Goal: Information Seeking & Learning: Learn about a topic

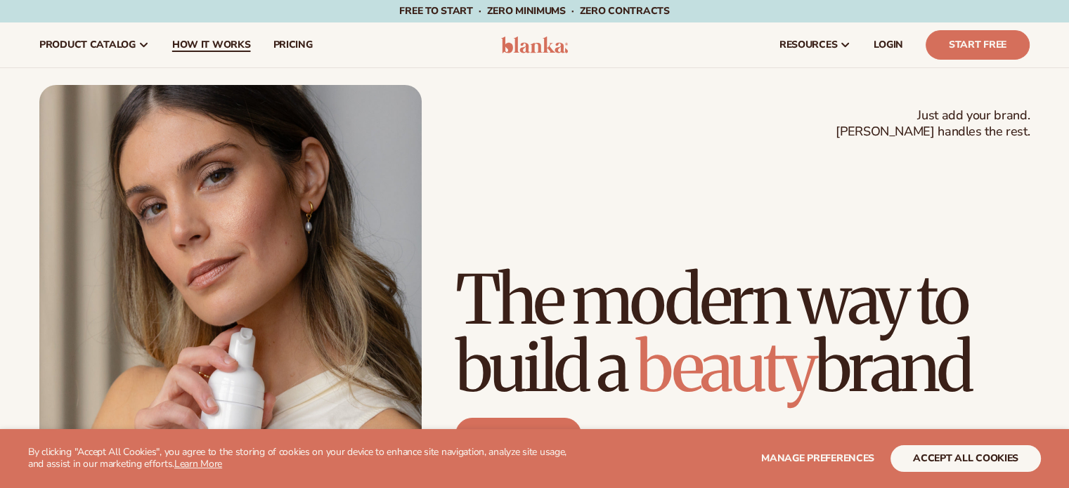
click at [211, 44] on span "How It Works" at bounding box center [211, 44] width 79 height 11
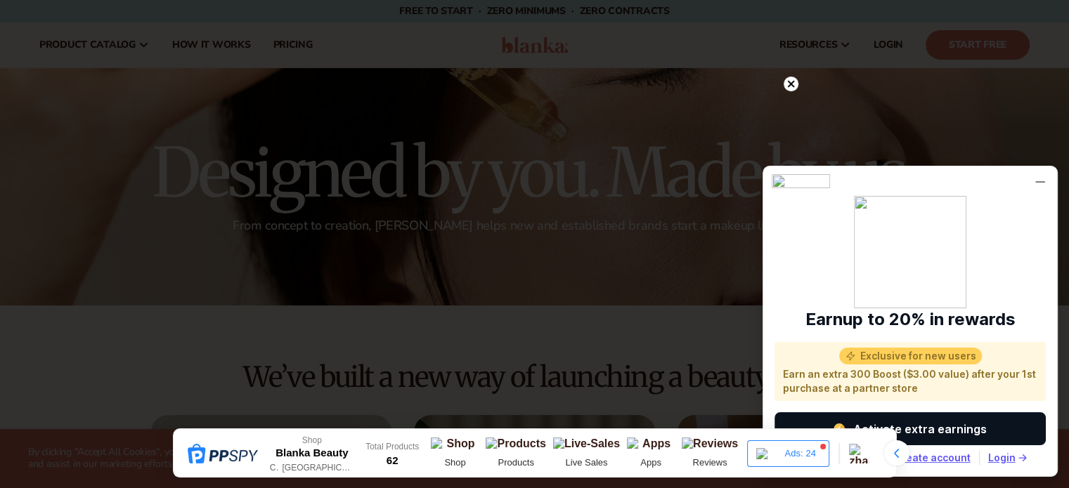
click at [793, 84] on circle at bounding box center [790, 84] width 15 height 15
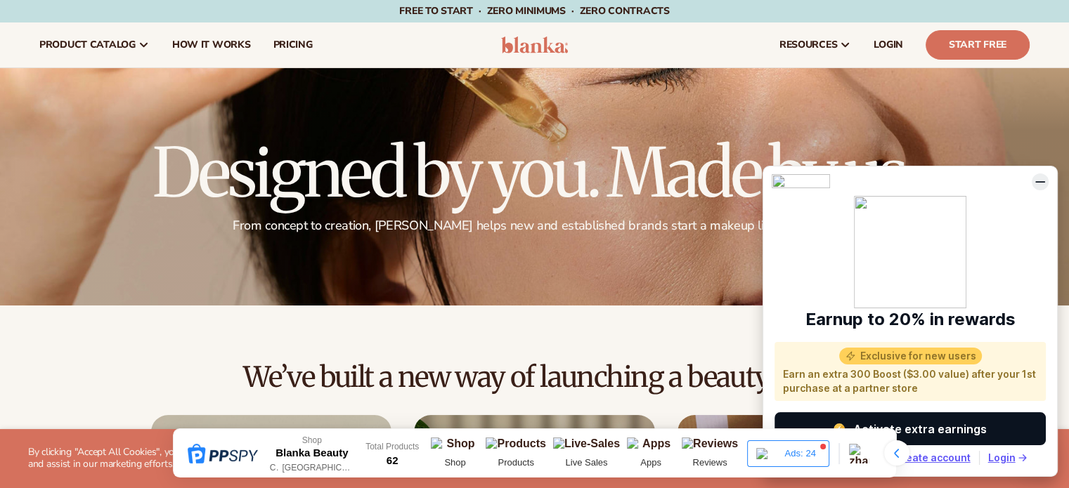
click at [1040, 182] on icon at bounding box center [1040, 182] width 8 height 0
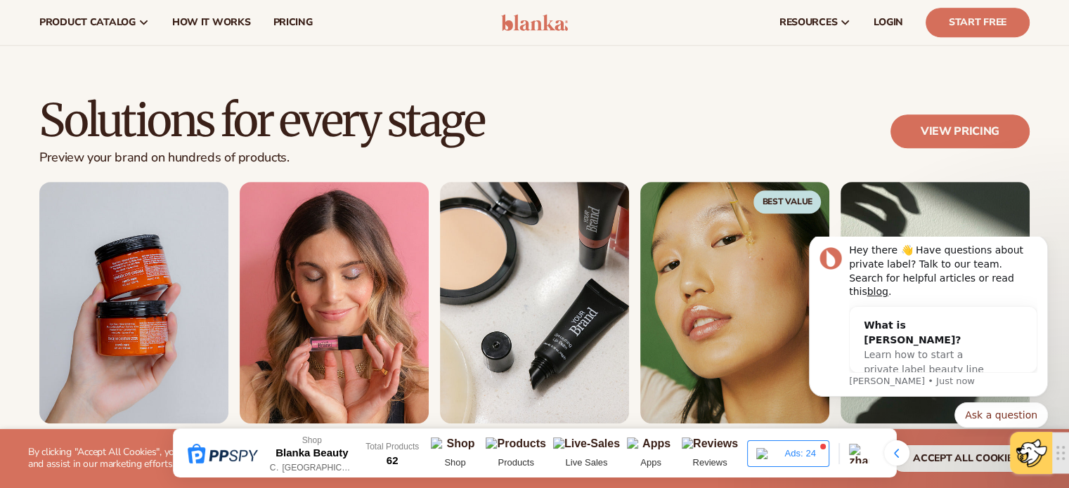
scroll to position [552, 0]
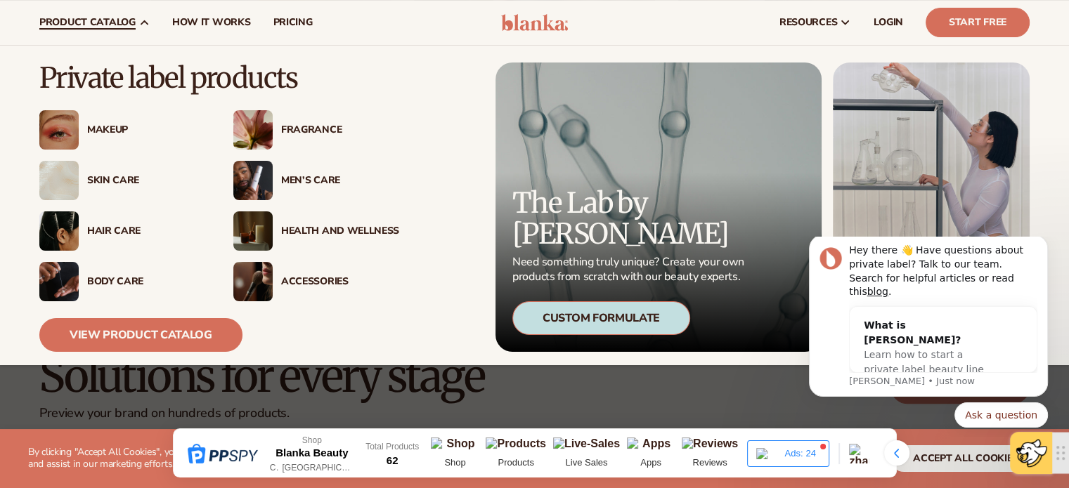
click at [93, 131] on div "Makeup" at bounding box center [146, 130] width 118 height 12
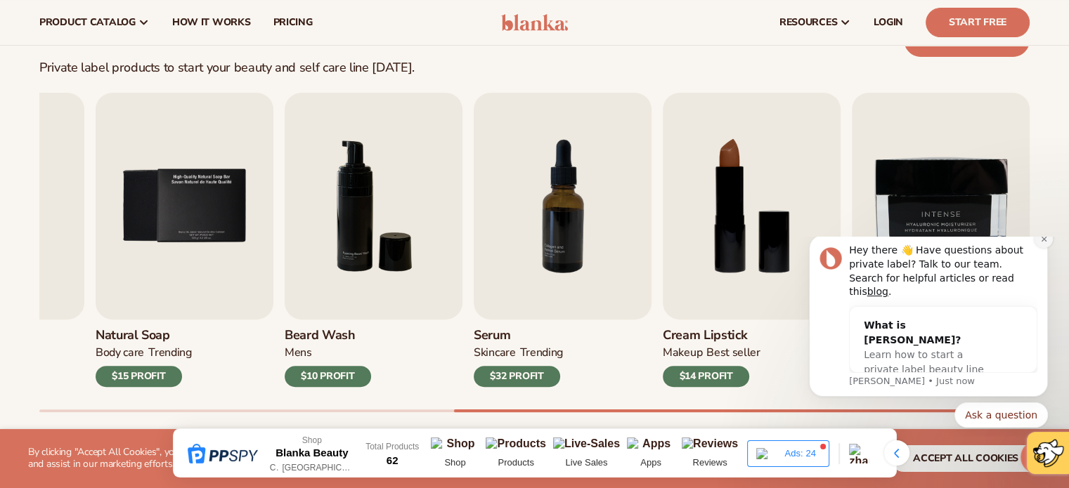
click at [1043, 243] on icon "Dismiss notification" at bounding box center [1044, 239] width 8 height 8
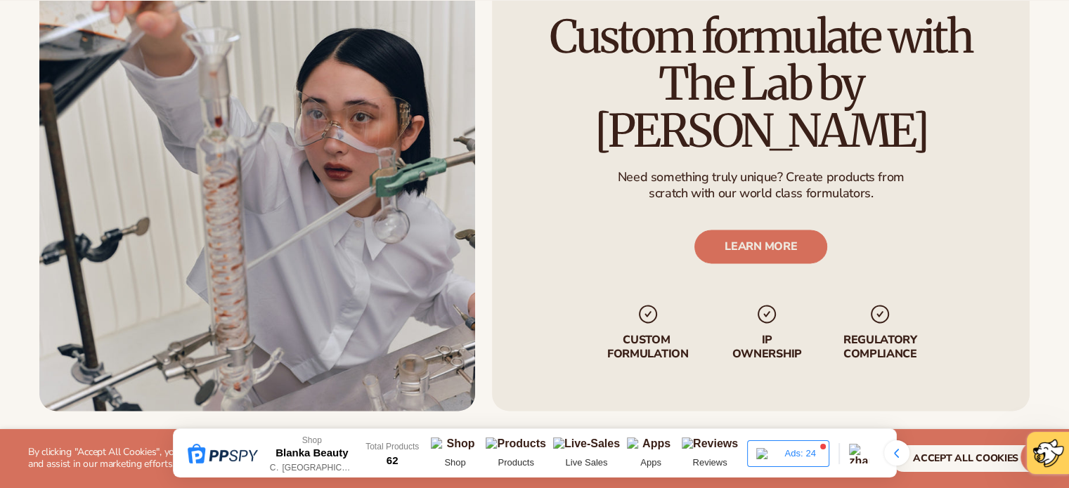
scroll to position [1785, 0]
